Goal: Communication & Community: Share content

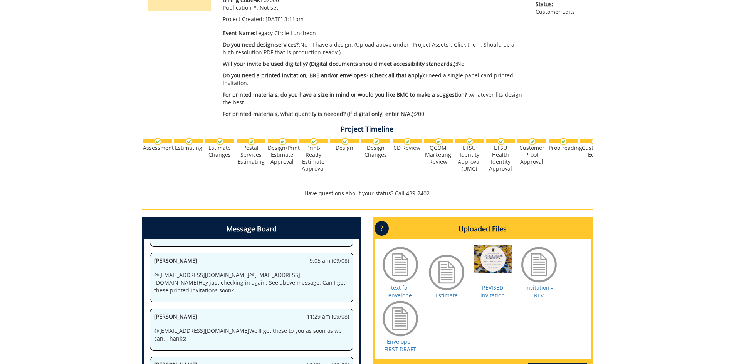
scroll to position [193, 0]
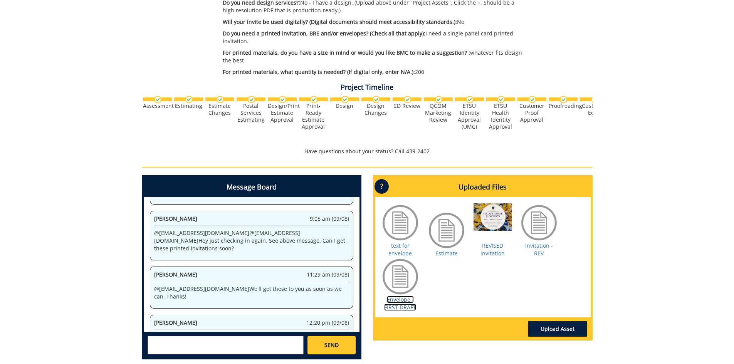
click at [391, 302] on link "Envelope - FIRST DRAFT" at bounding box center [400, 303] width 32 height 15
click at [208, 345] on textarea at bounding box center [226, 345] width 156 height 18
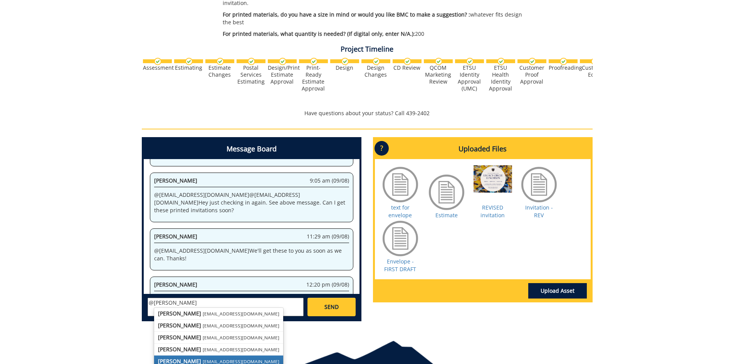
scroll to position [269, 0]
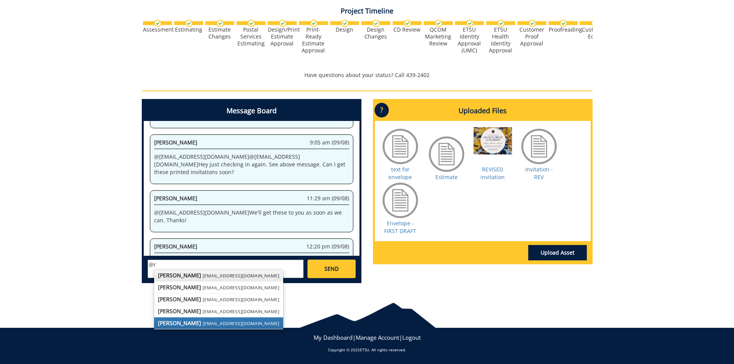
type textarea "@"
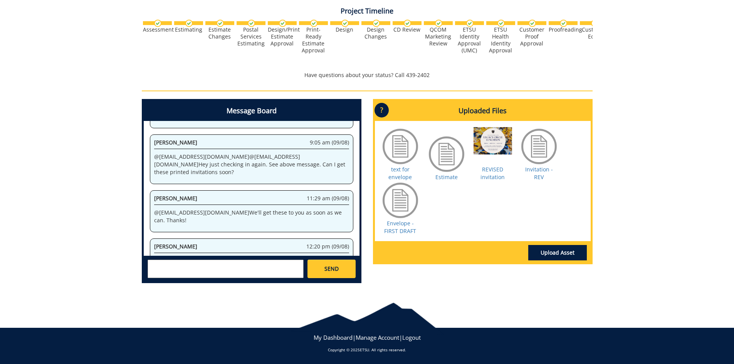
type textarea "r"
type textarea "@"
type textarea "@[EMAIL_ADDRESS][DOMAIN_NAME] 37614-1700 @[EMAIL_ADDRESS][DOMAIN_NAME] @[EMAIL_…"
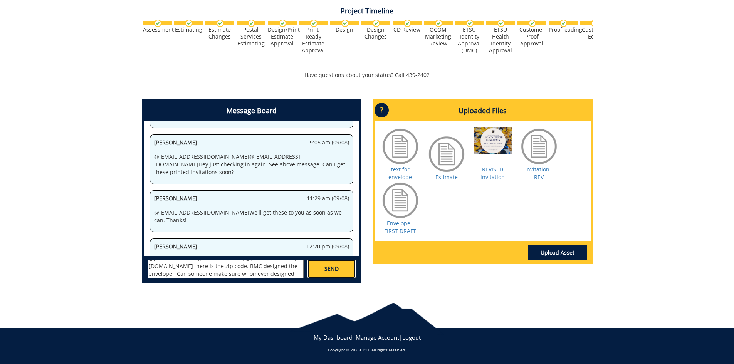
click at [321, 270] on link "SEND" at bounding box center [331, 269] width 48 height 18
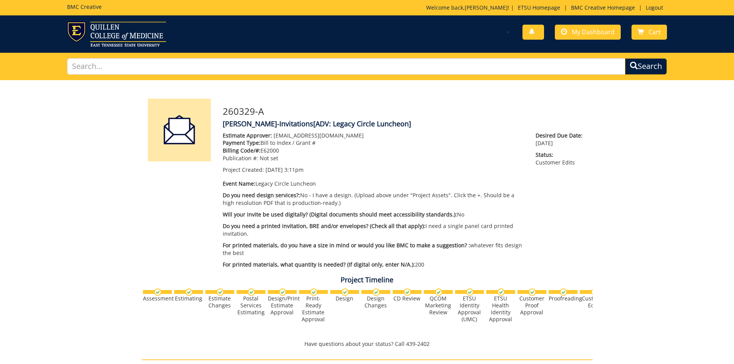
scroll to position [9803, 0]
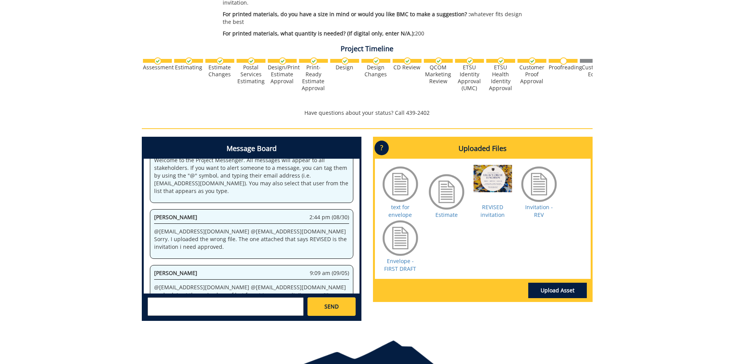
scroll to position [169911, 0]
